Goal: Check status

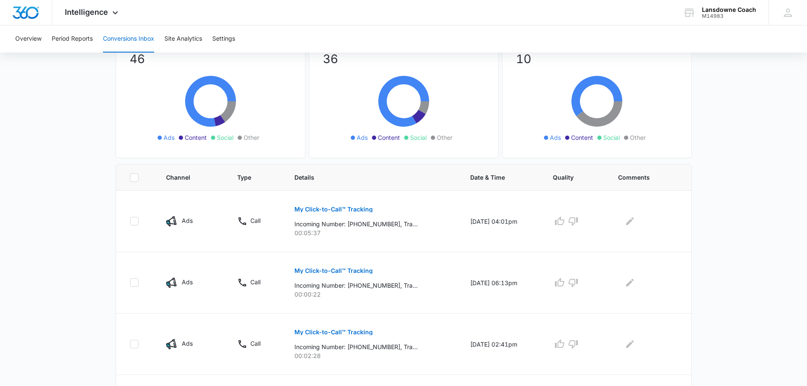
scroll to position [85, 0]
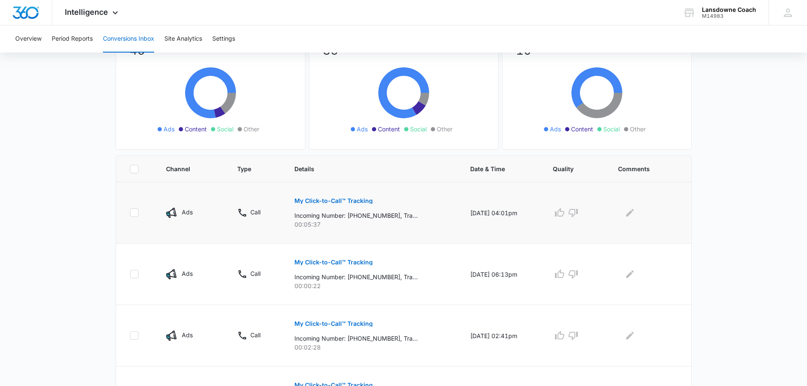
click at [317, 202] on p "My Click-to-Call™ Tracking" at bounding box center [333, 201] width 78 height 6
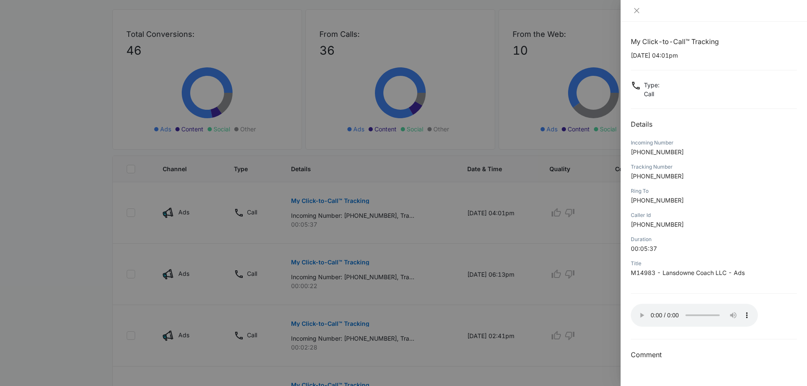
click at [74, 84] on div at bounding box center [403, 193] width 807 height 386
